Goal: Transaction & Acquisition: Purchase product/service

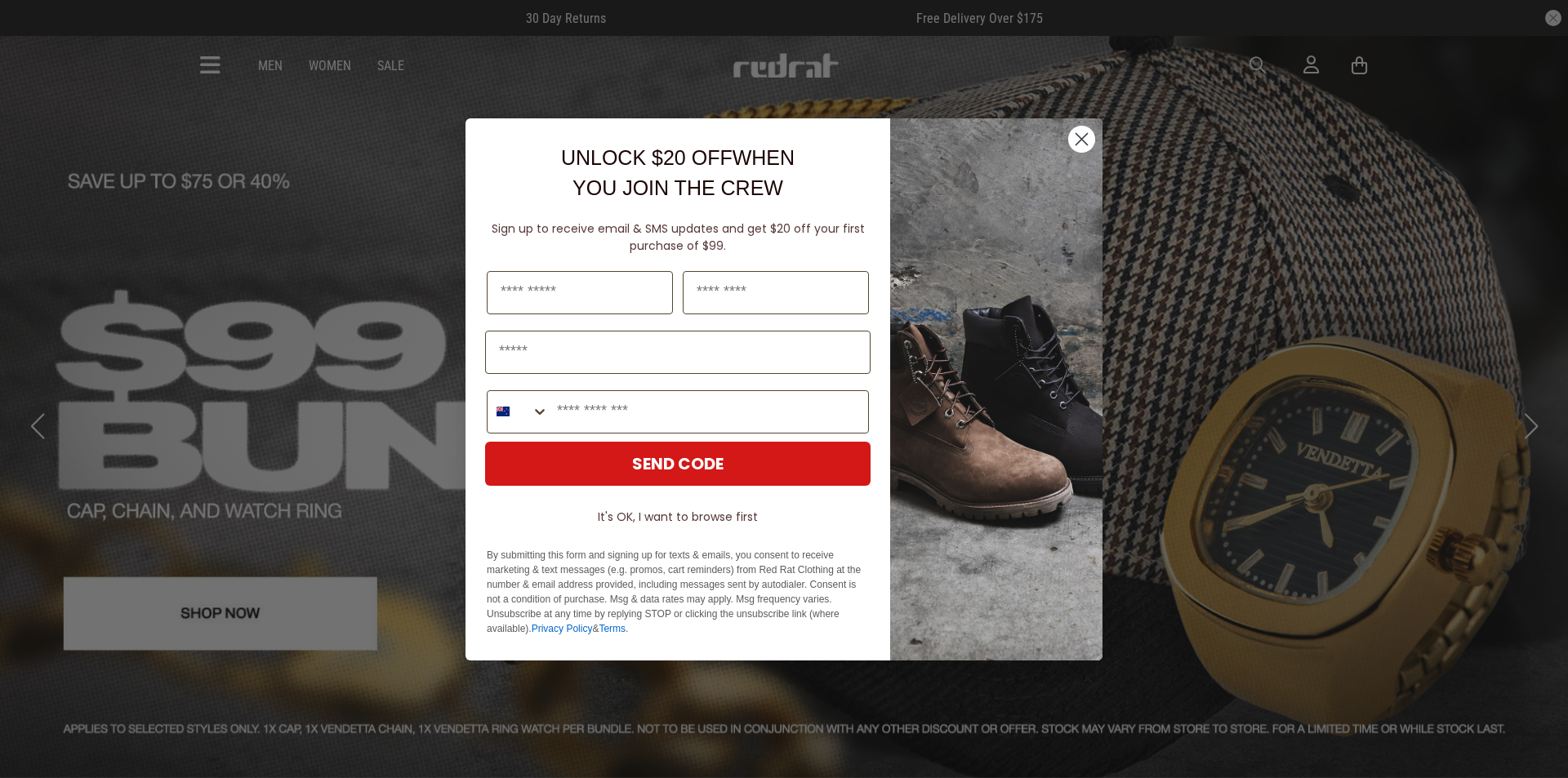
click at [1081, 139] on icon "Close dialog" at bounding box center [1082, 139] width 11 height 11
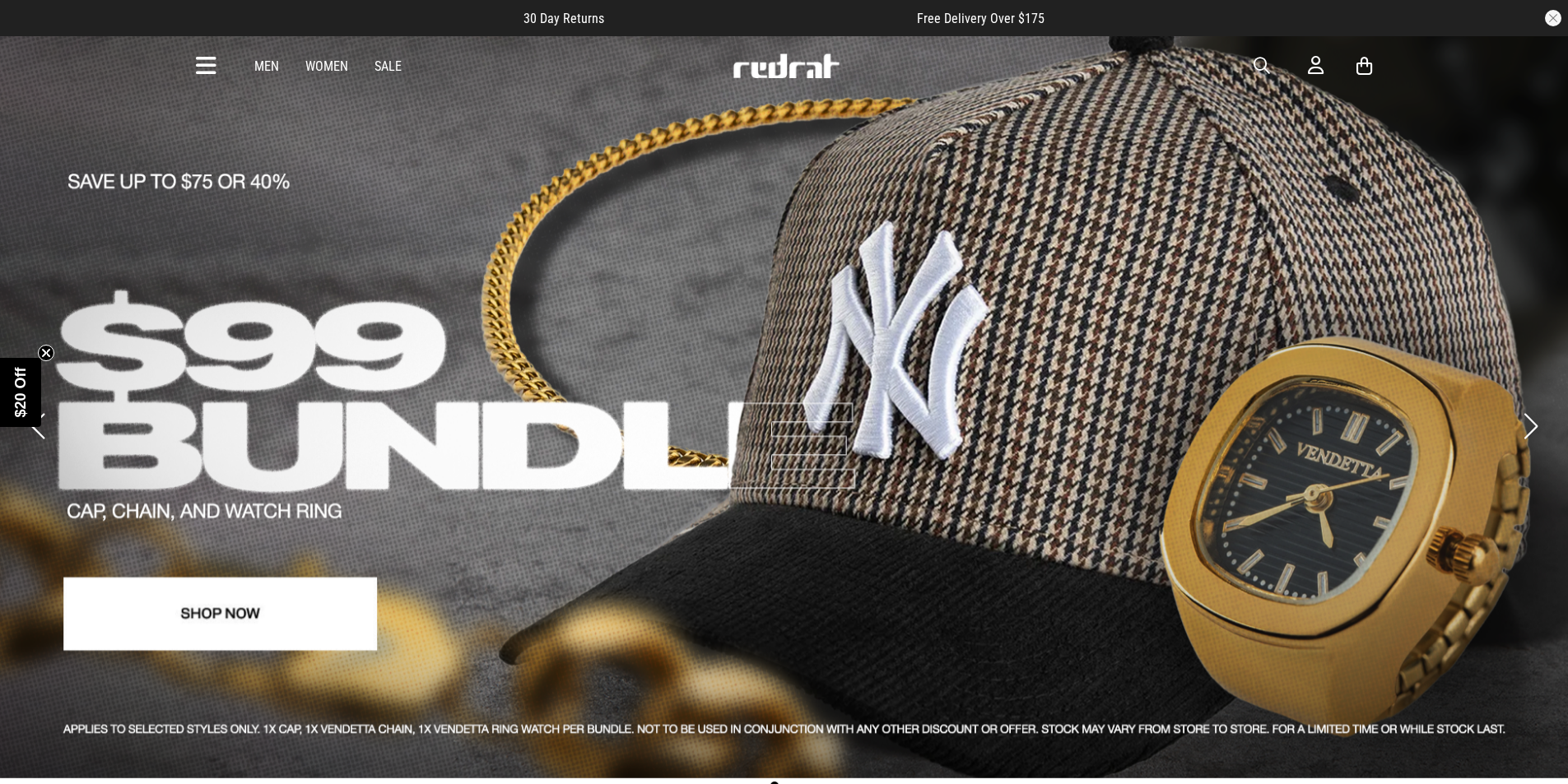
click at [328, 65] on link "Women" at bounding box center [326, 66] width 42 height 16
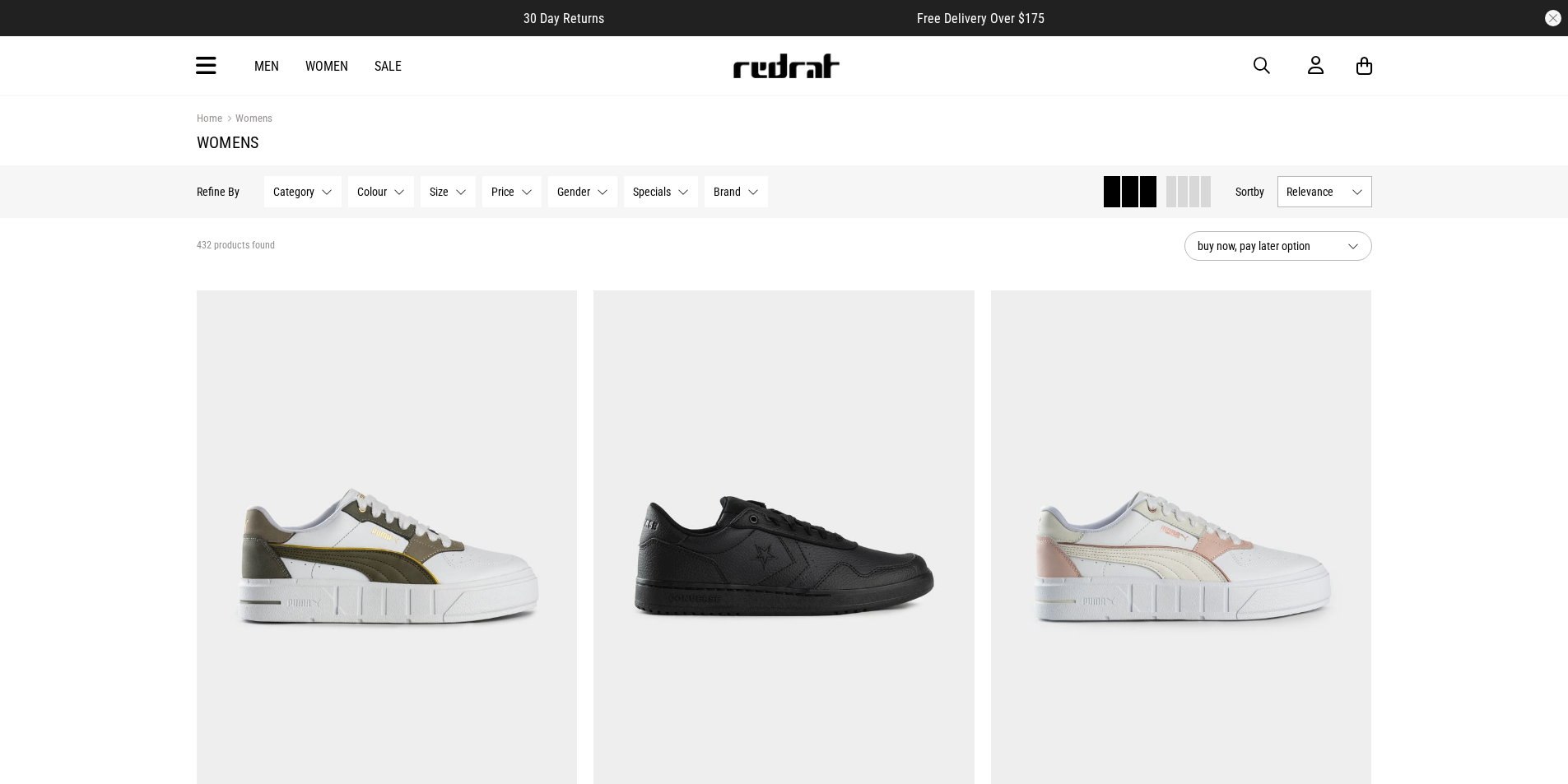
click at [459, 196] on button "Size None selected" at bounding box center [448, 191] width 55 height 31
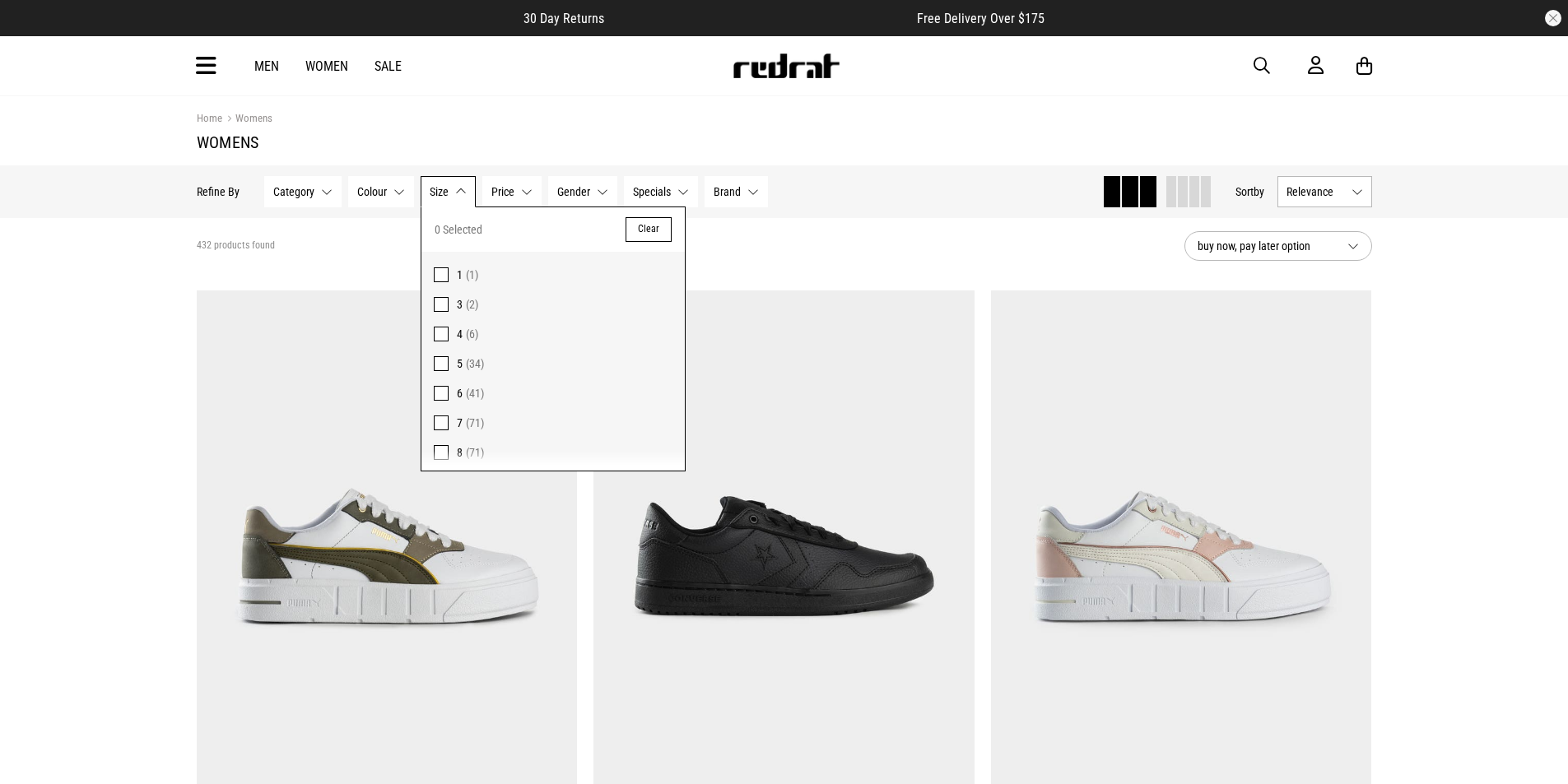
click at [926, 250] on div "432 products found" at bounding box center [684, 246] width 975 height 13
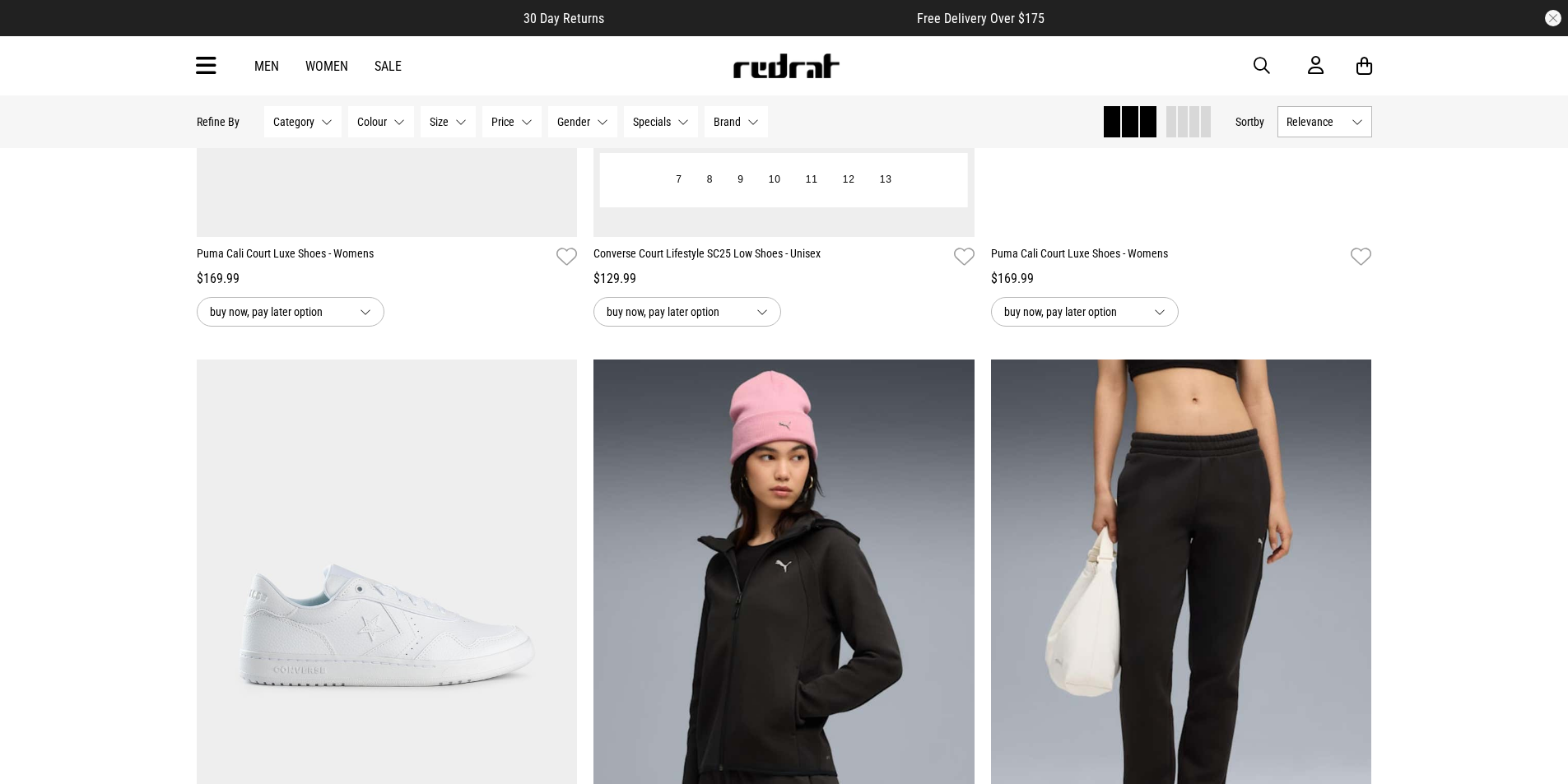
scroll to position [329, 0]
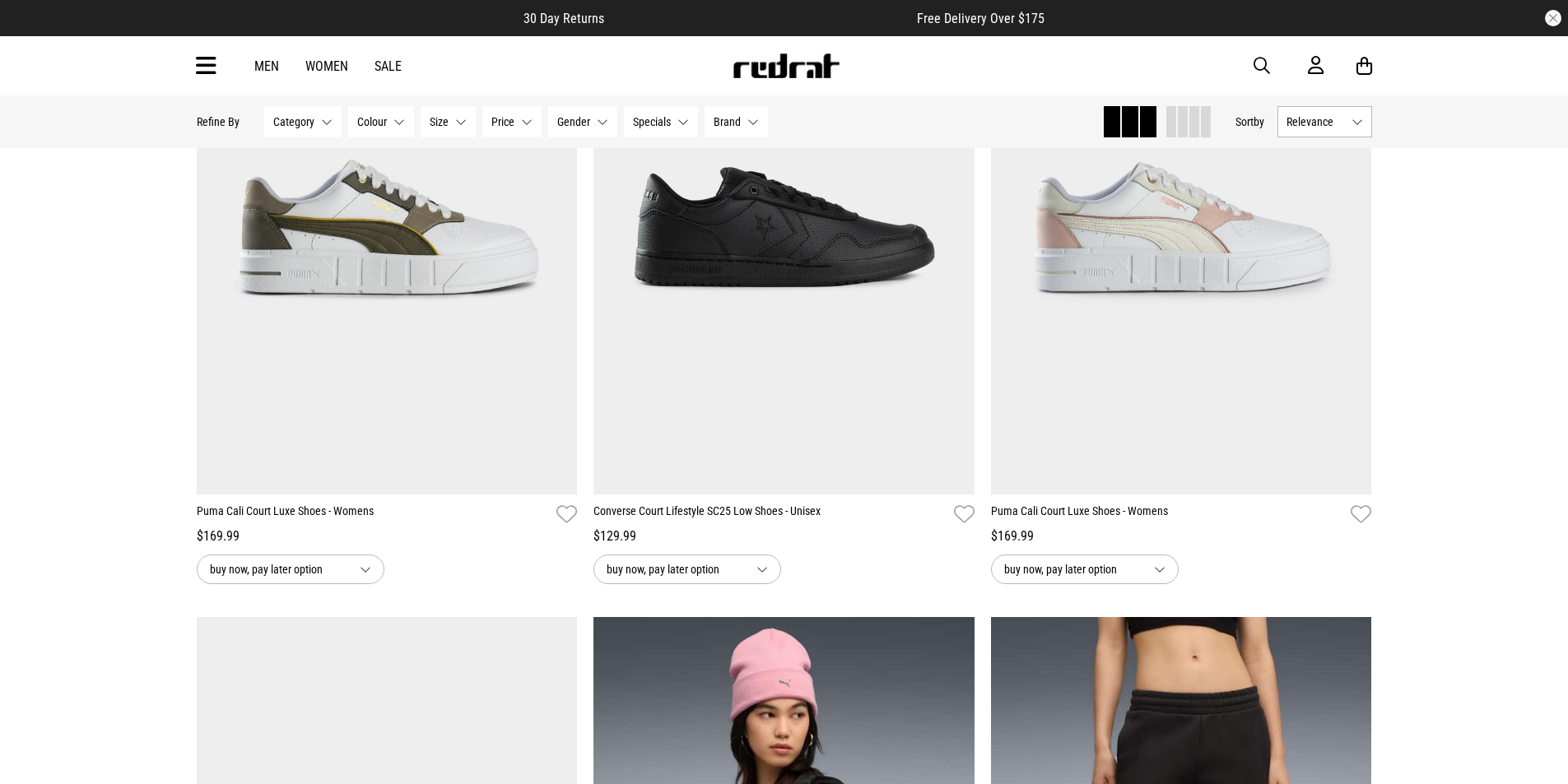
click at [322, 119] on button "Category None selected" at bounding box center [302, 121] width 77 height 31
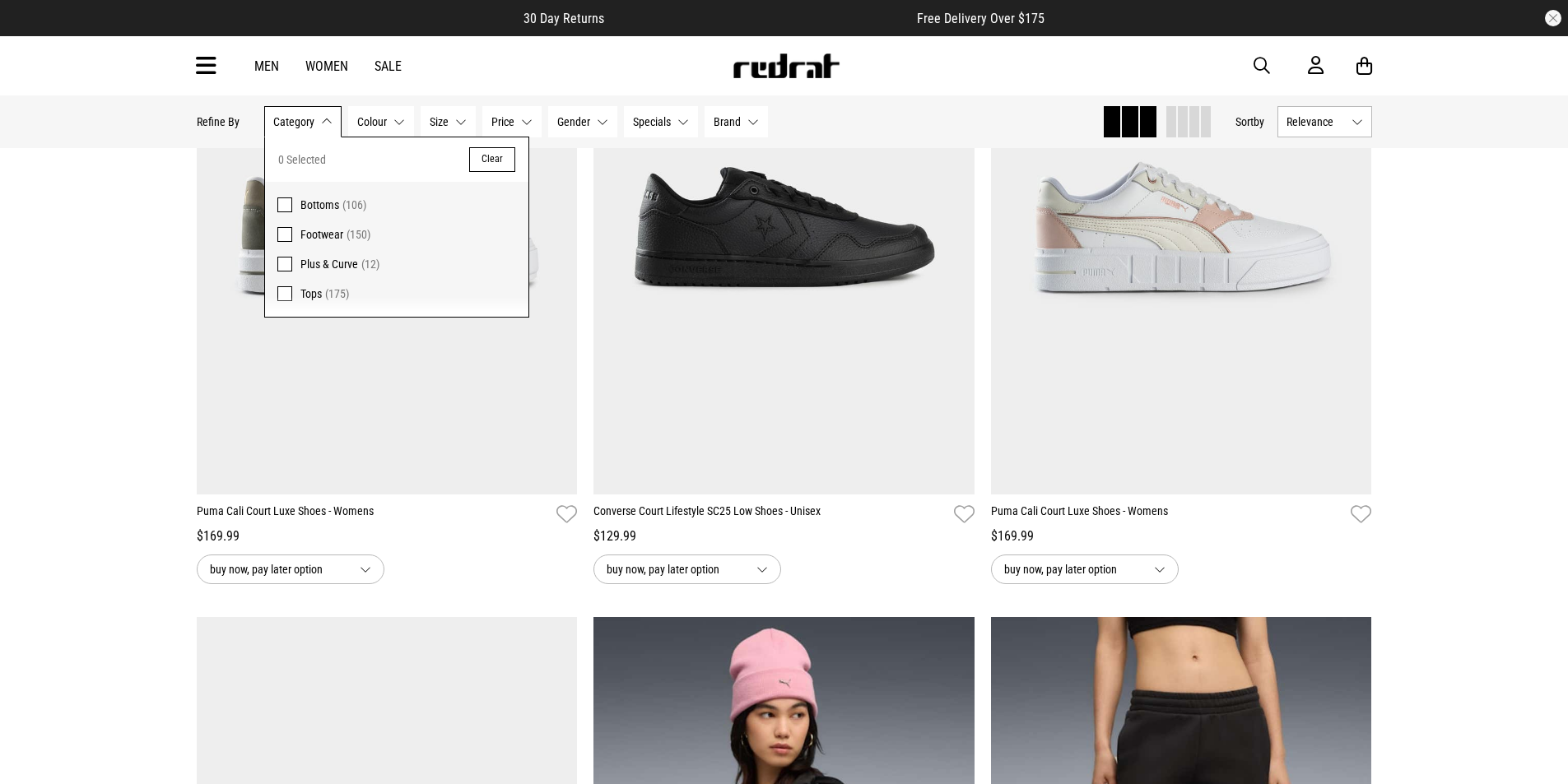
click at [272, 234] on label "Footwear (150)" at bounding box center [397, 235] width 264 height 30
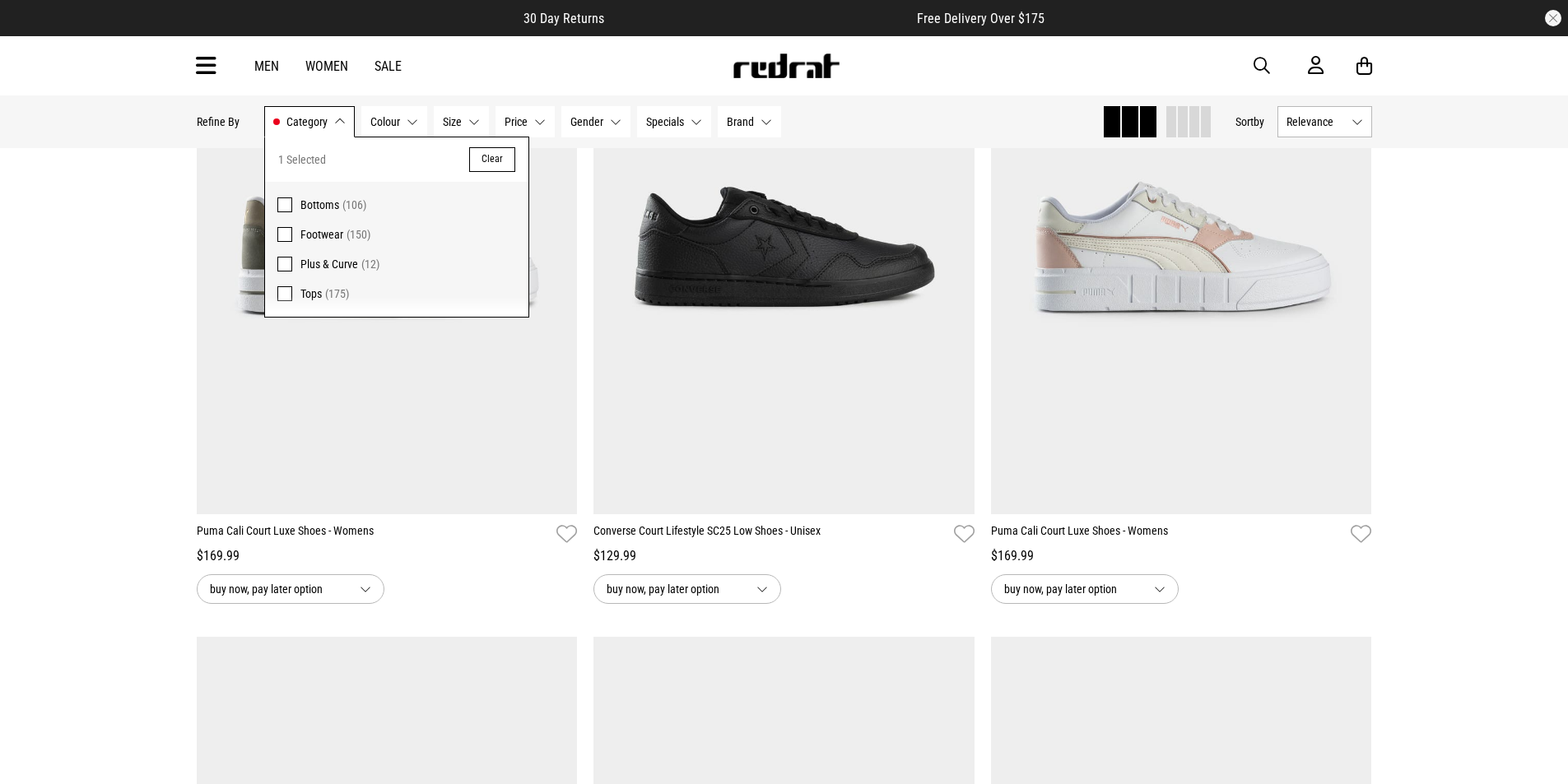
scroll to position [349, 0]
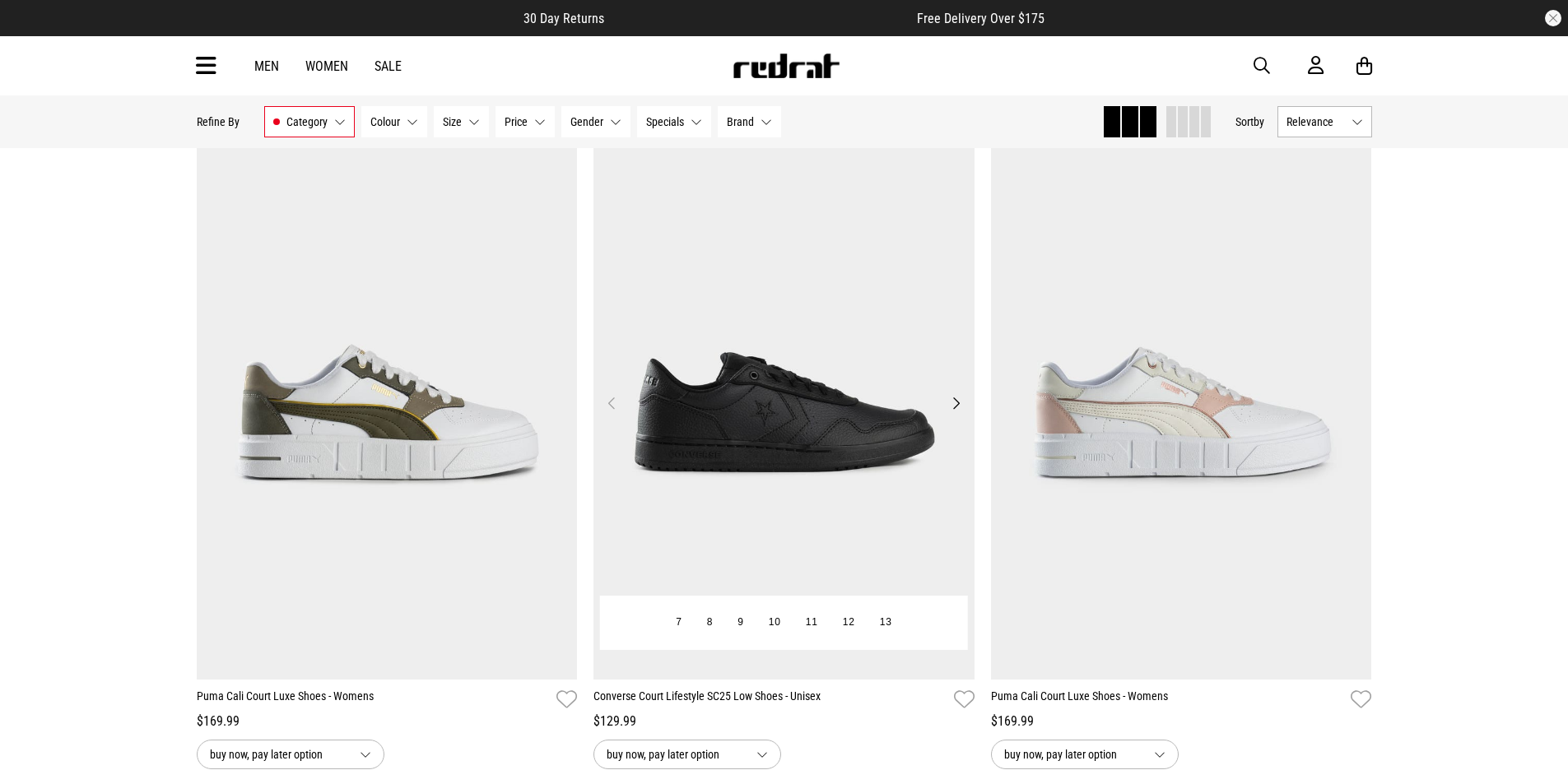
scroll to position [0, 0]
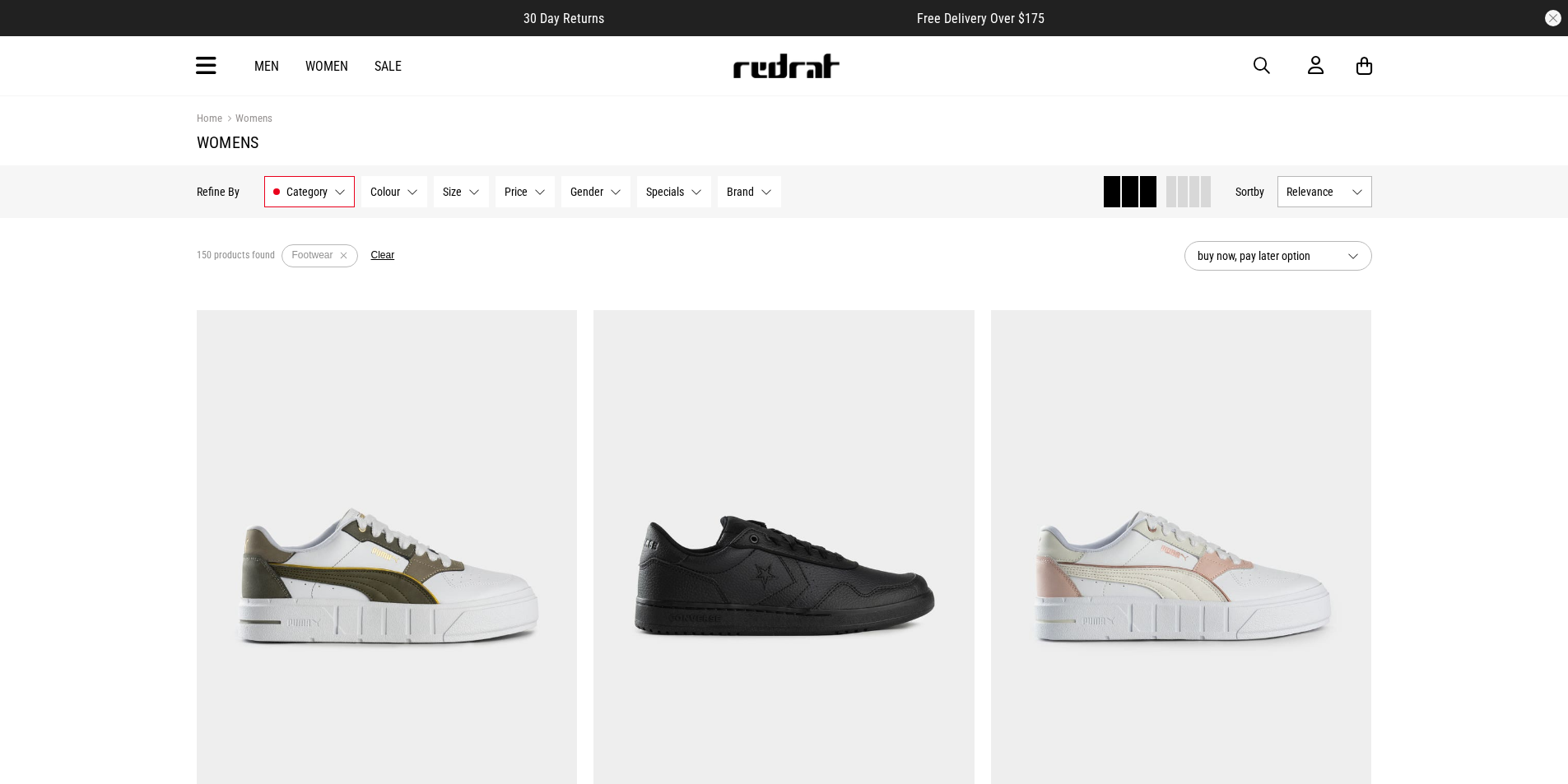
click at [1322, 246] on span "buy now, pay later option" at bounding box center [1266, 255] width 137 height 19
click at [1322, 247] on span "buy now, pay later option" at bounding box center [1266, 255] width 137 height 19
click at [1352, 192] on button "Relevance" at bounding box center [1325, 191] width 95 height 31
click at [1343, 274] on li "Price (Lowest)" at bounding box center [1324, 282] width 93 height 30
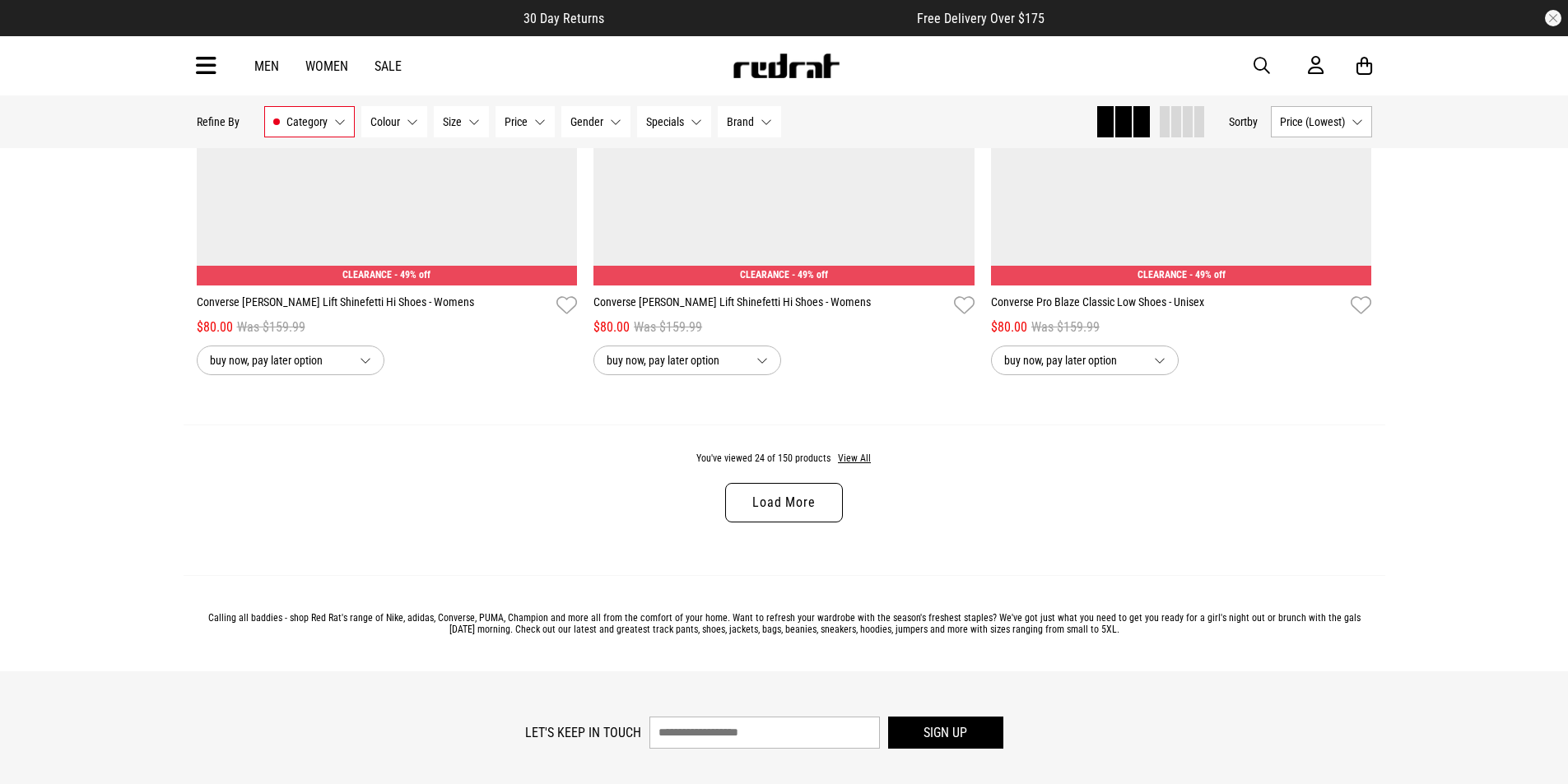
scroll to position [5265, 0]
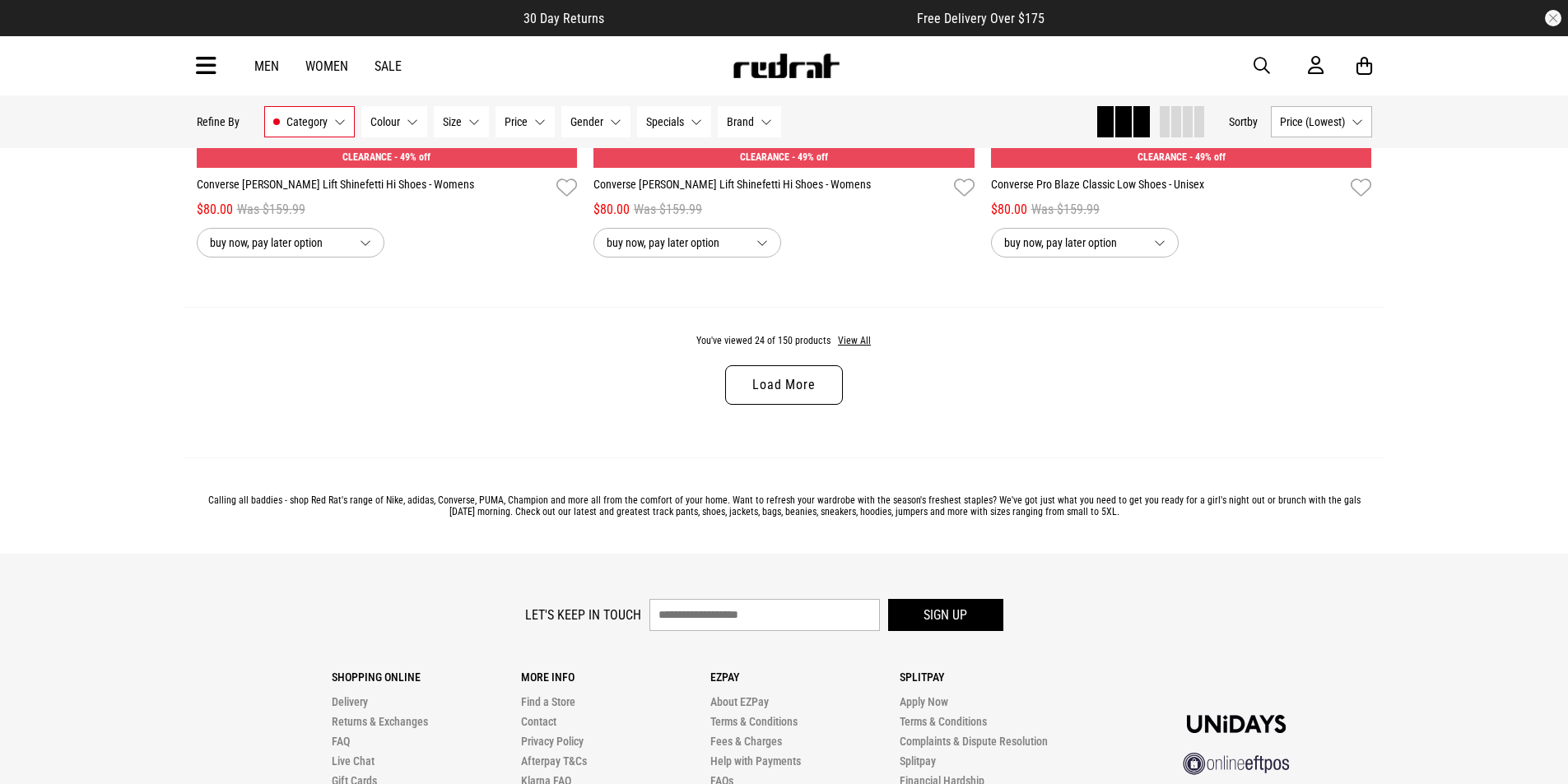
click at [779, 394] on link "Load More" at bounding box center [784, 384] width 117 height 40
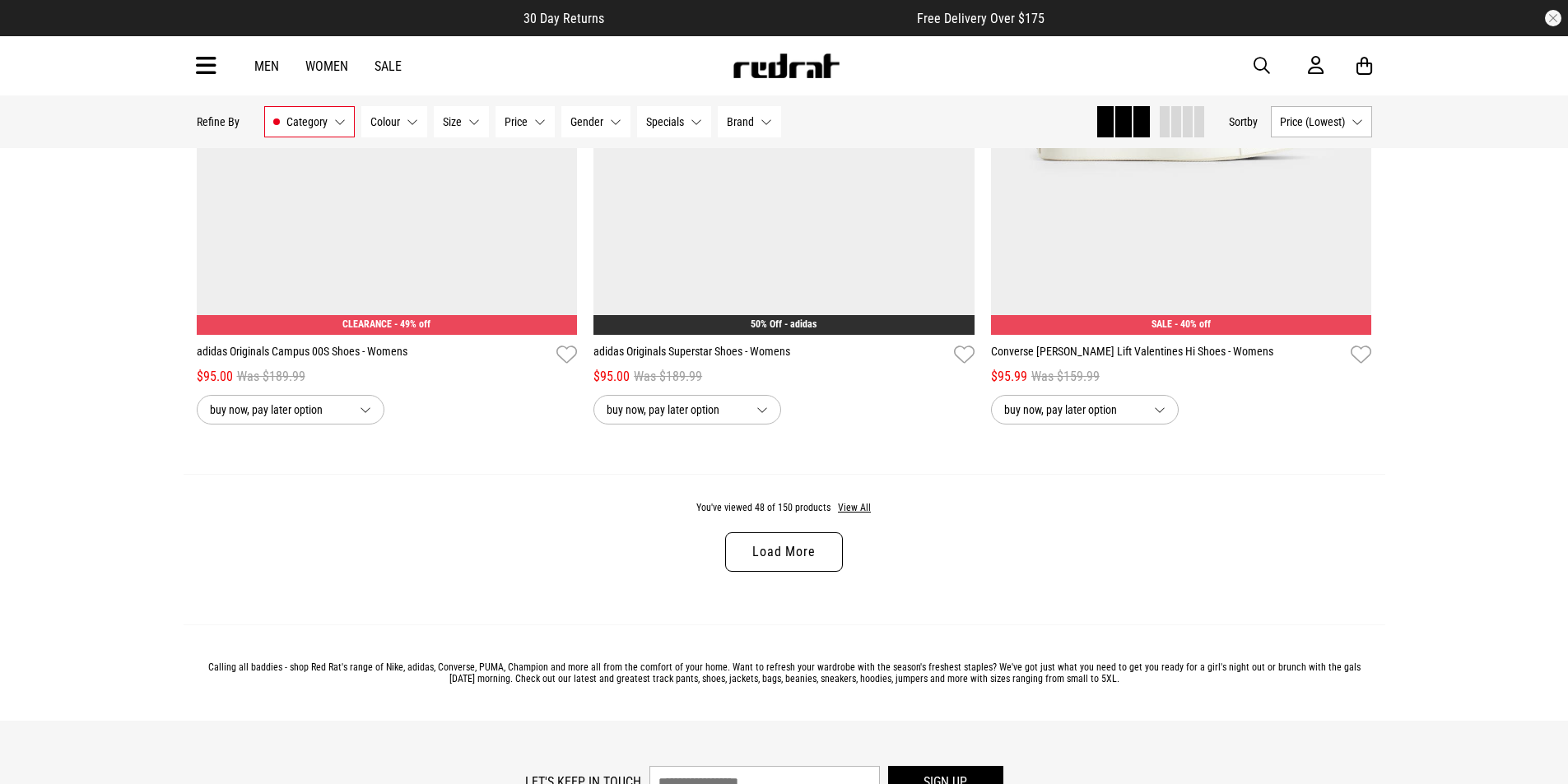
scroll to position [10531, 0]
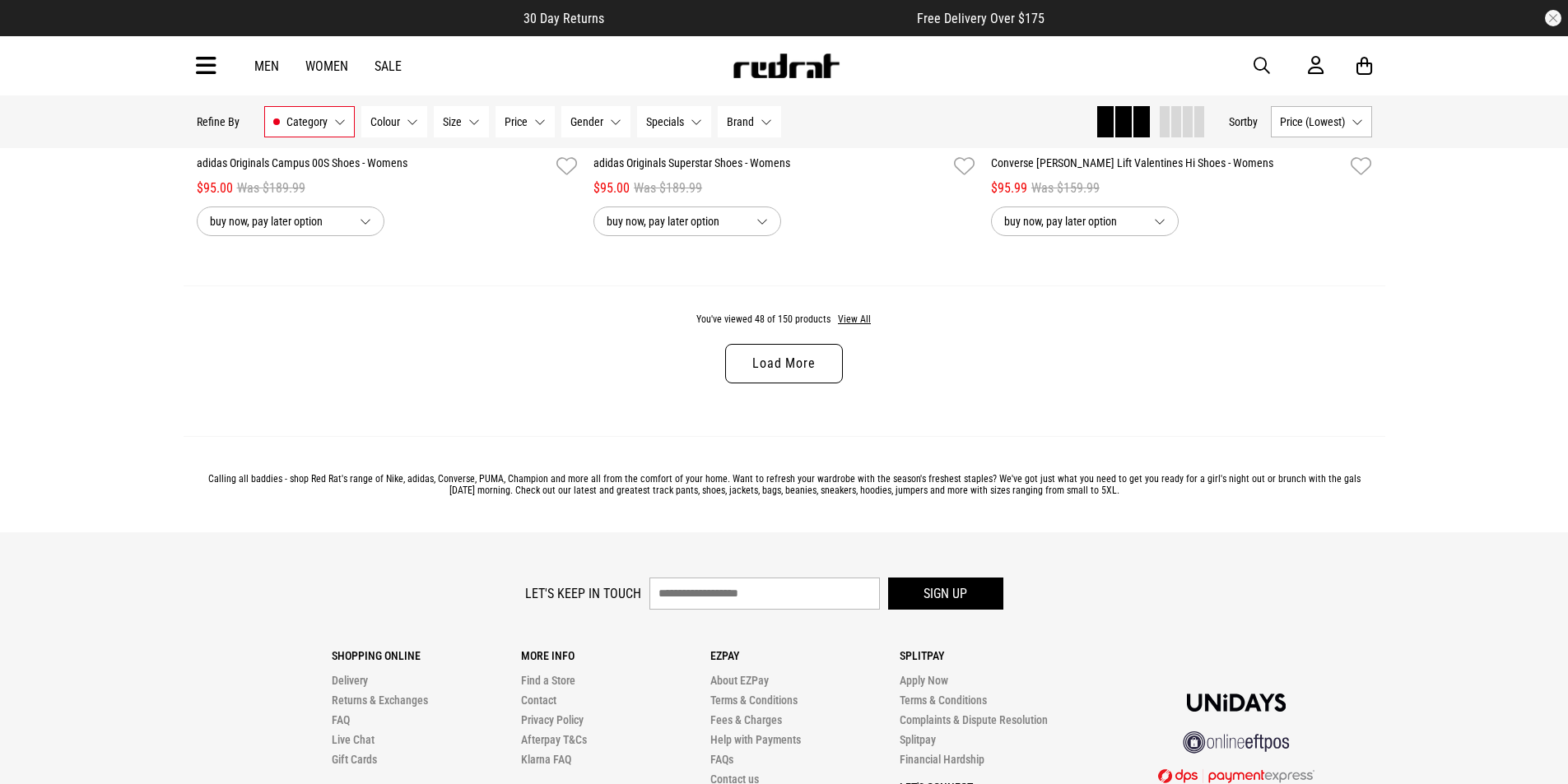
click at [797, 375] on link "Load More" at bounding box center [784, 363] width 117 height 40
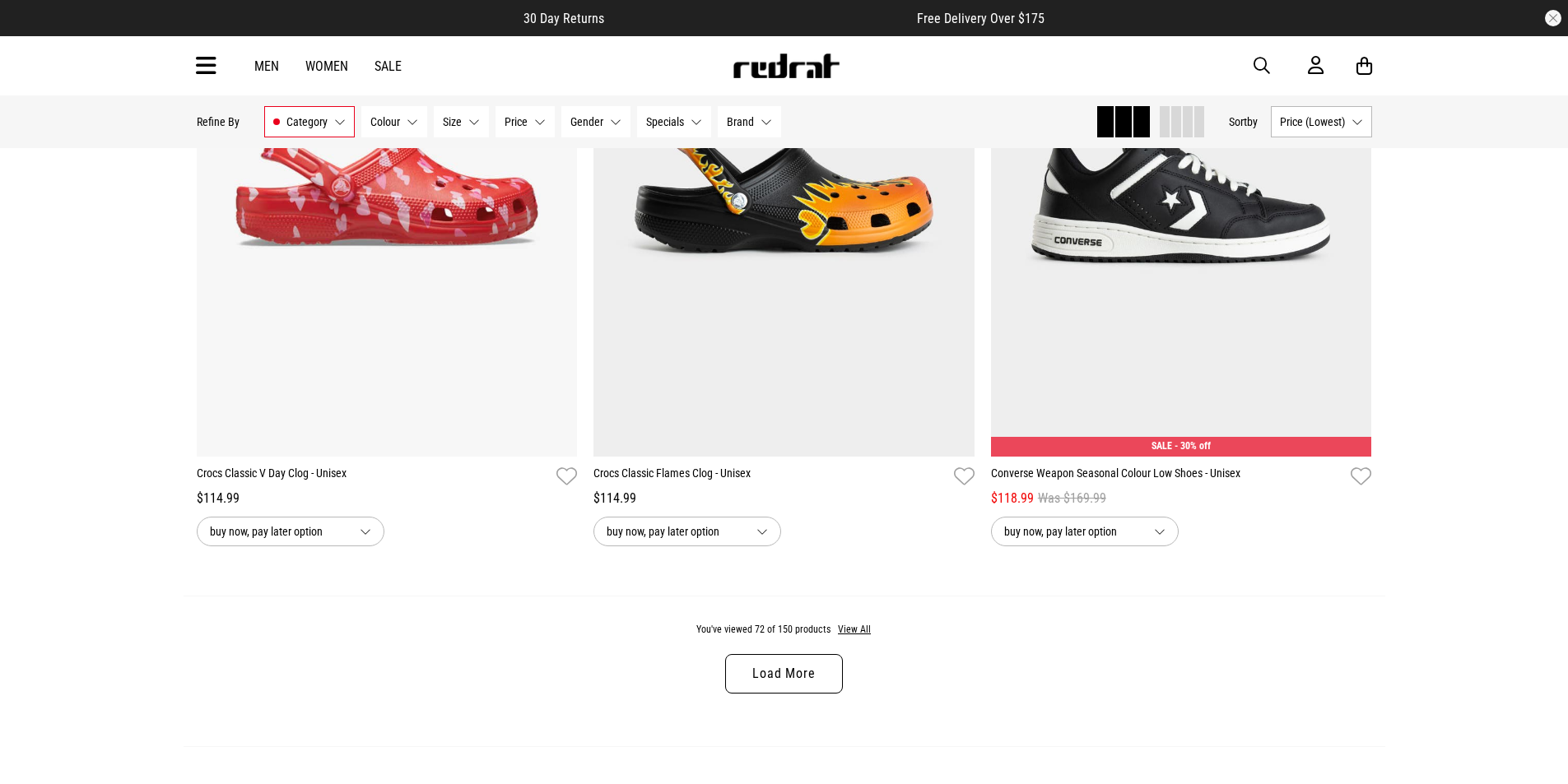
scroll to position [15878, 0]
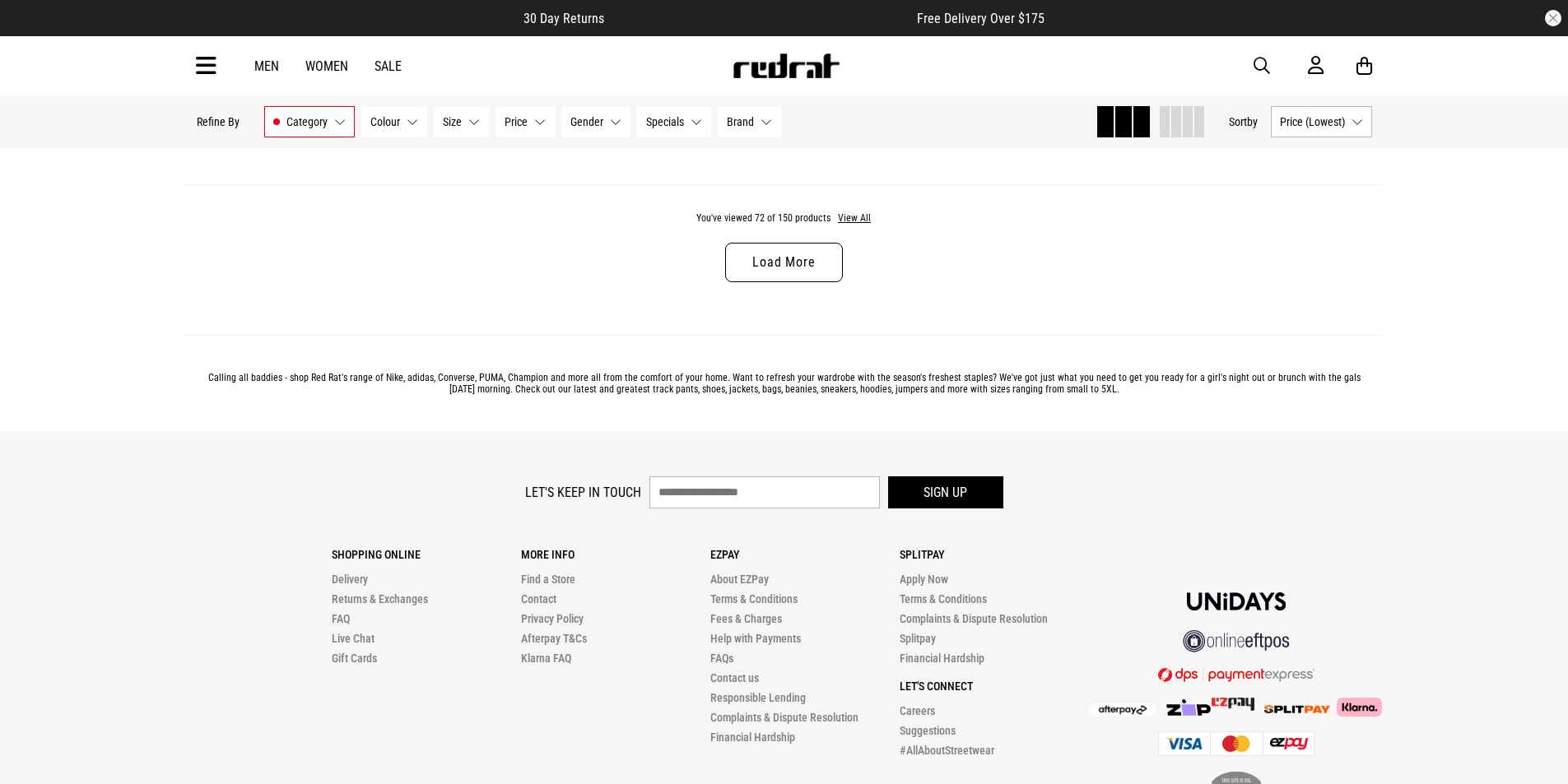
click at [790, 282] on link "Load More" at bounding box center [784, 263] width 117 height 40
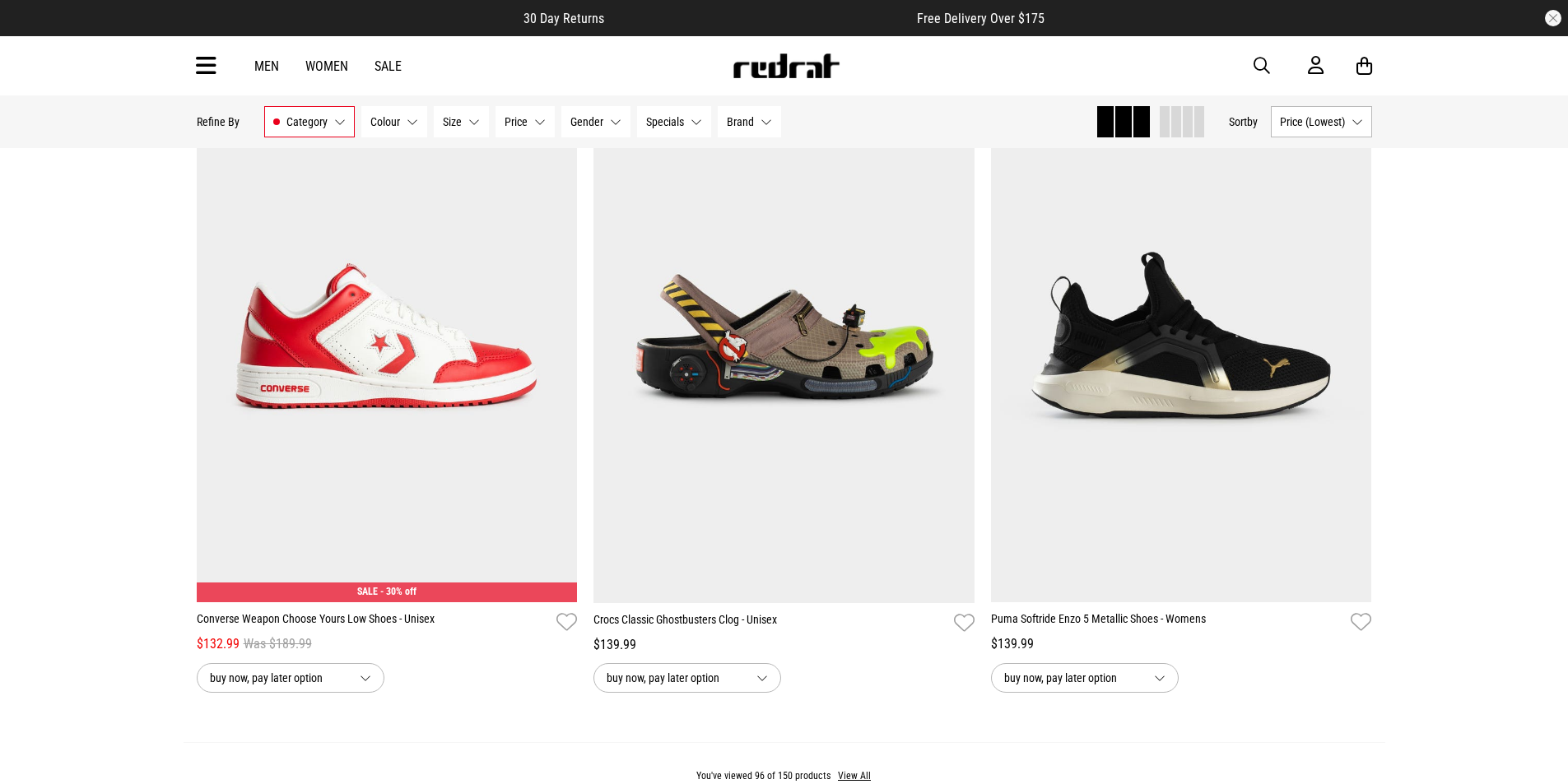
scroll to position [20979, 0]
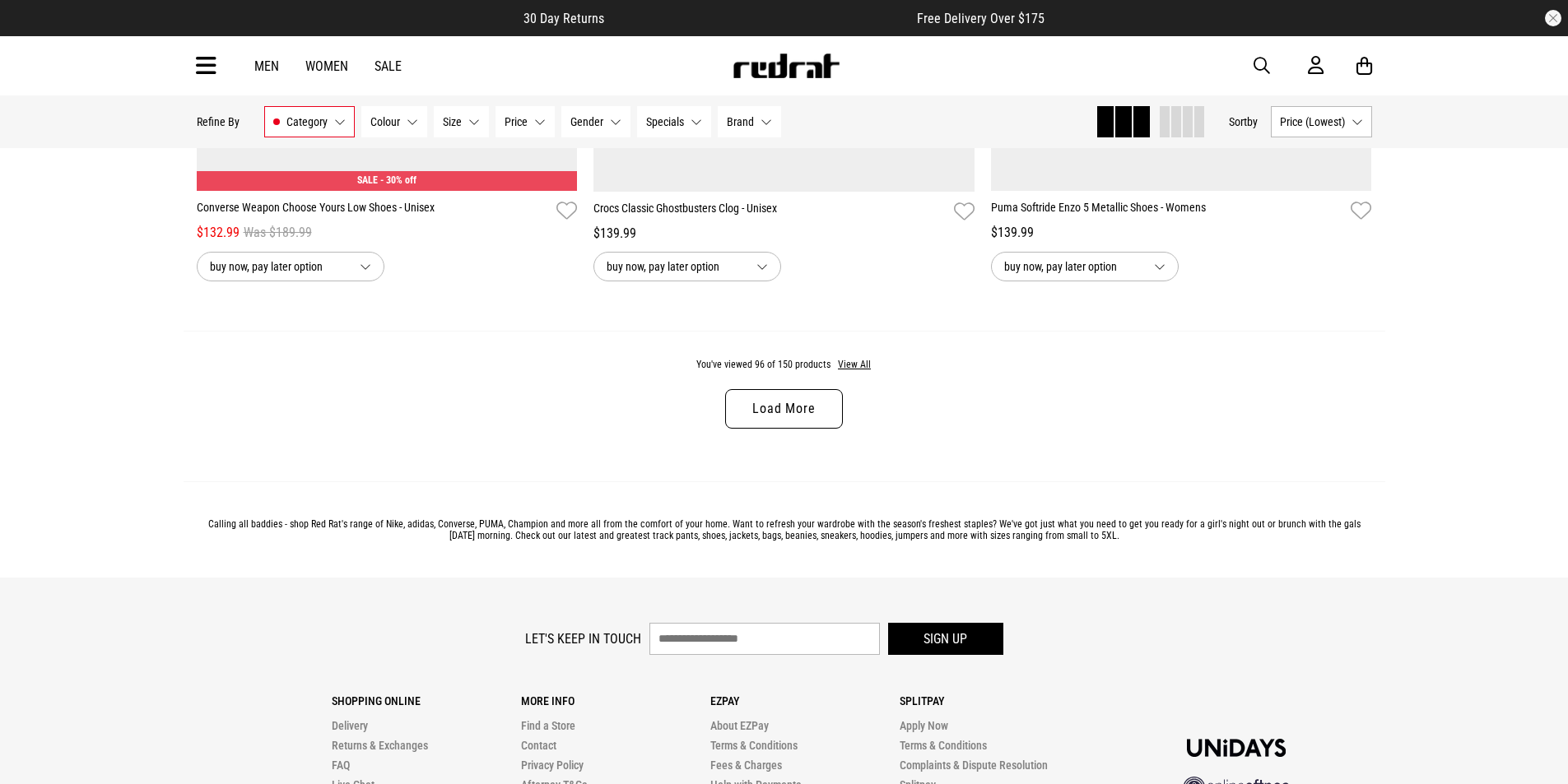
click at [753, 428] on link "Load More" at bounding box center [784, 408] width 117 height 40
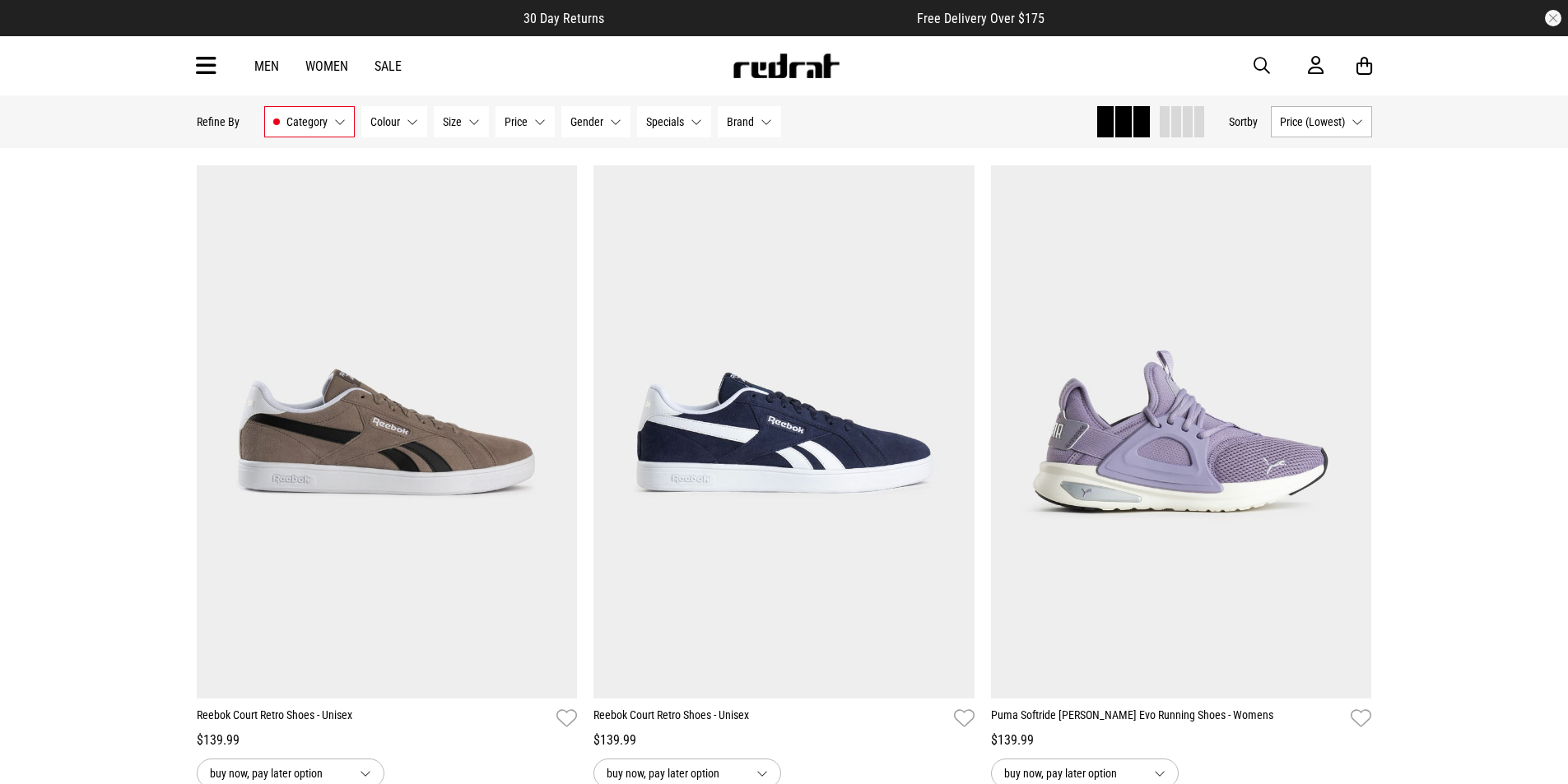
scroll to position [21883, 0]
